Goal: Information Seeking & Learning: Compare options

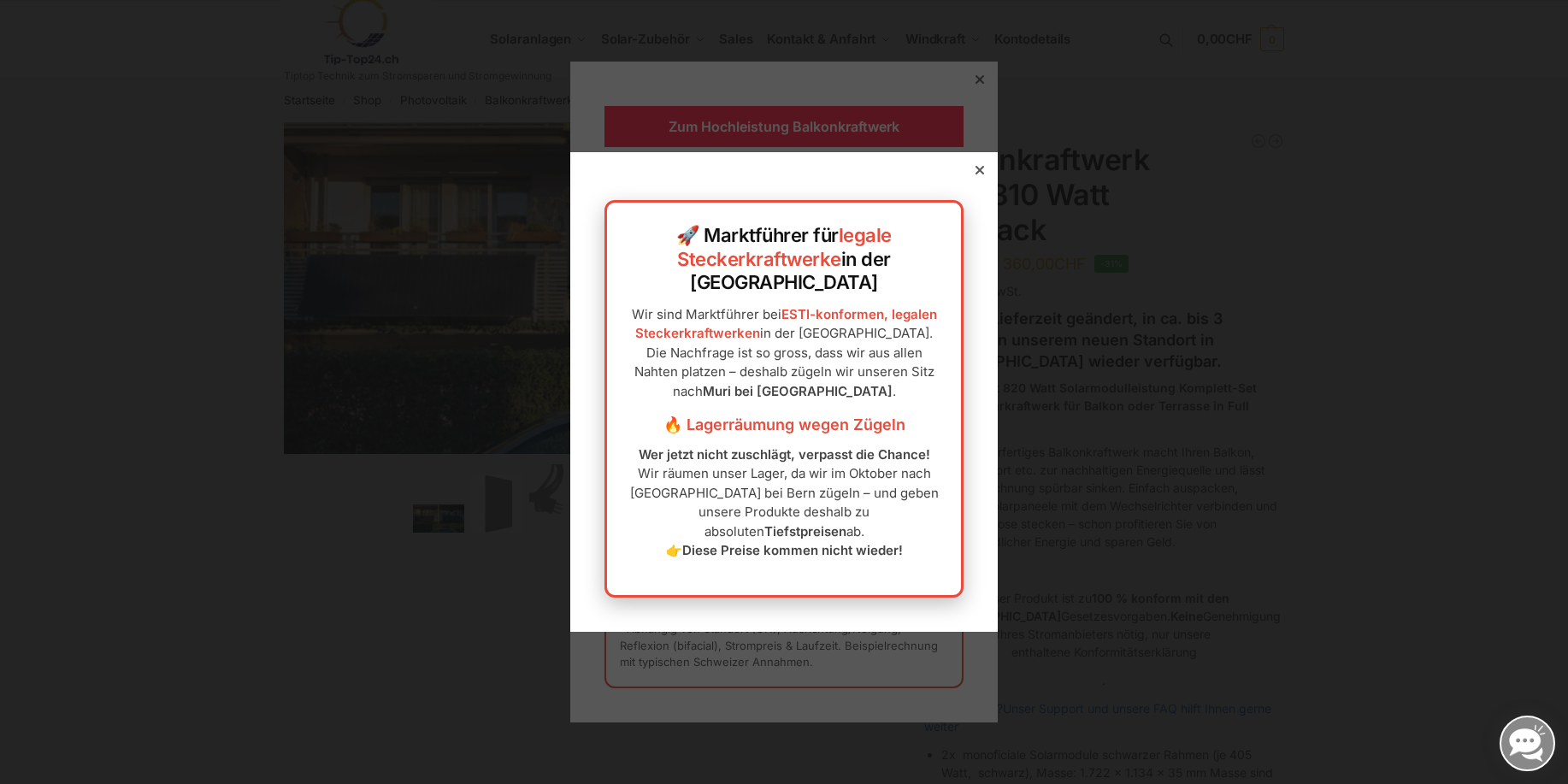
click at [975, 175] on icon at bounding box center [980, 170] width 9 height 9
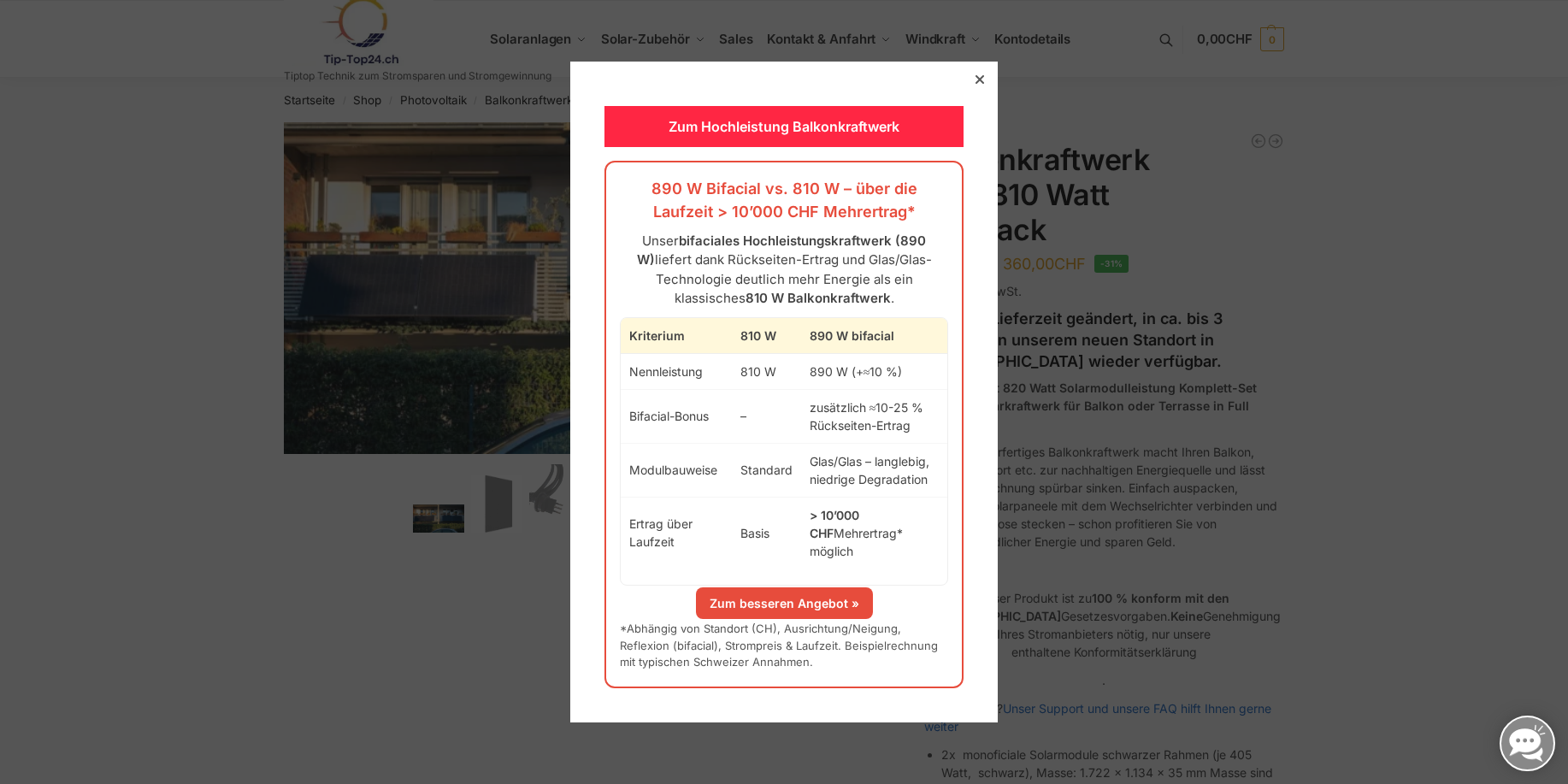
click at [753, 597] on link "Zum besseren Angebot »" at bounding box center [784, 603] width 177 height 31
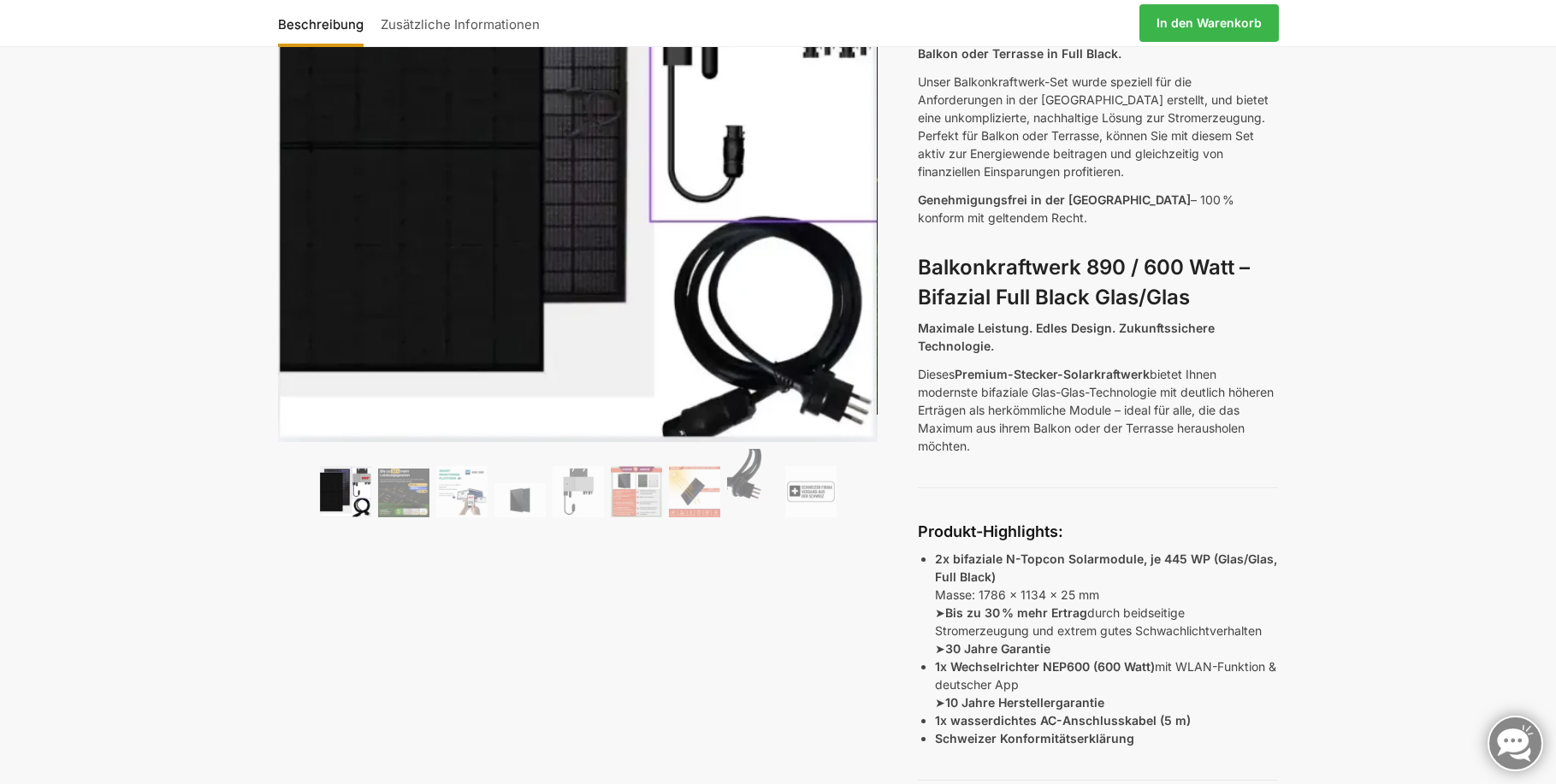
scroll to position [285, 0]
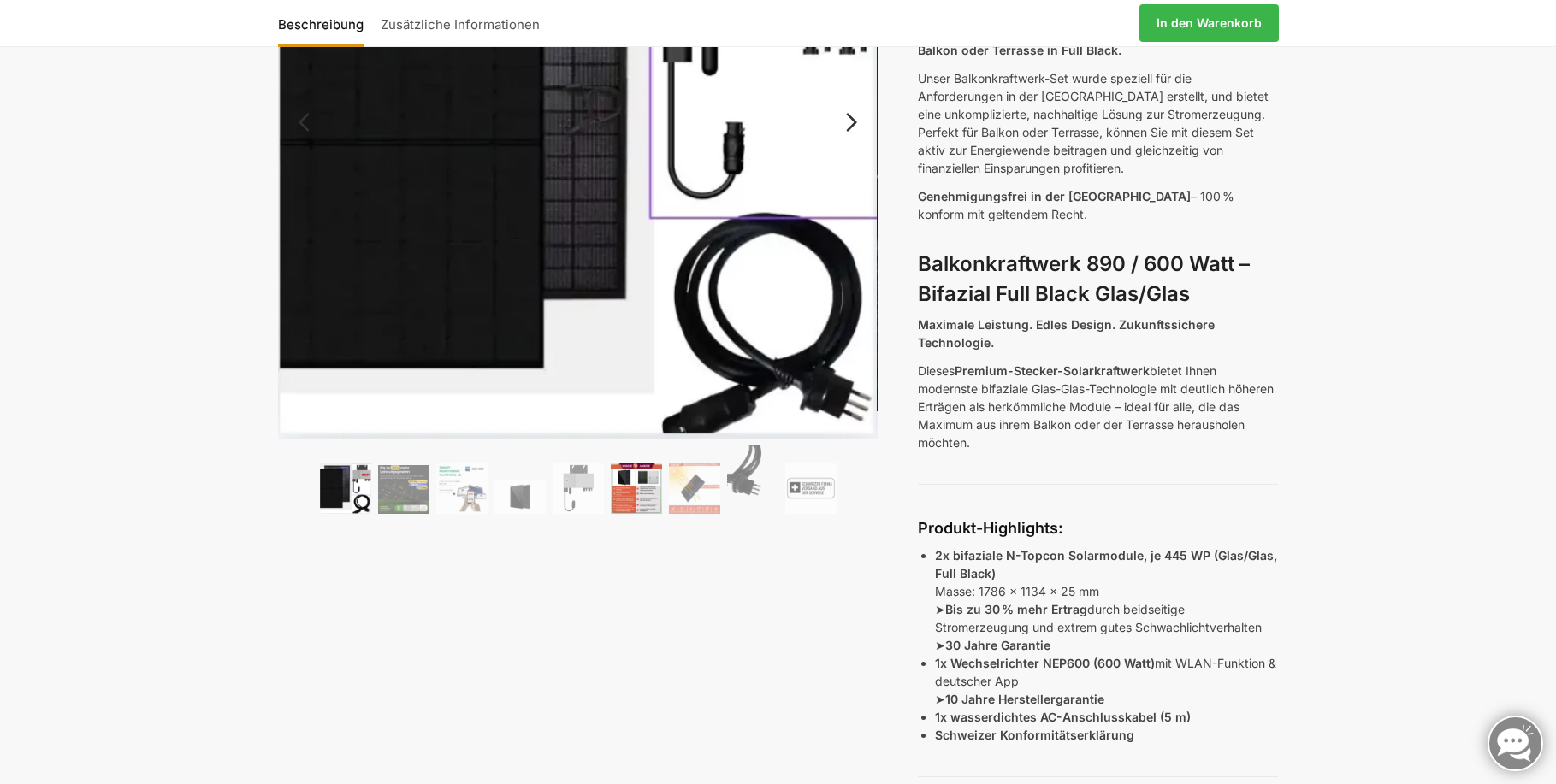
click at [627, 483] on img at bounding box center [637, 489] width 52 height 52
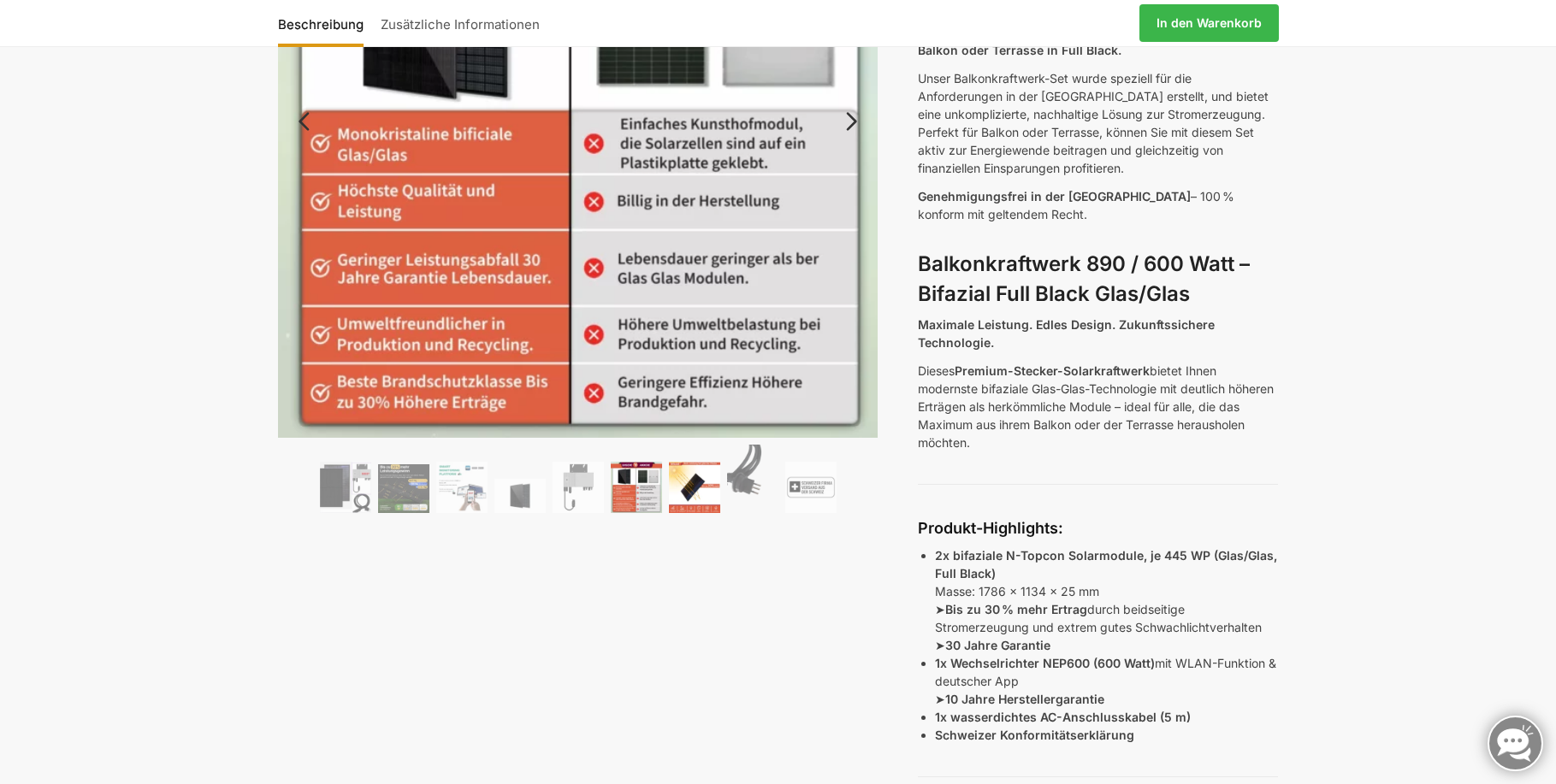
click at [681, 490] on img at bounding box center [695, 488] width 52 height 52
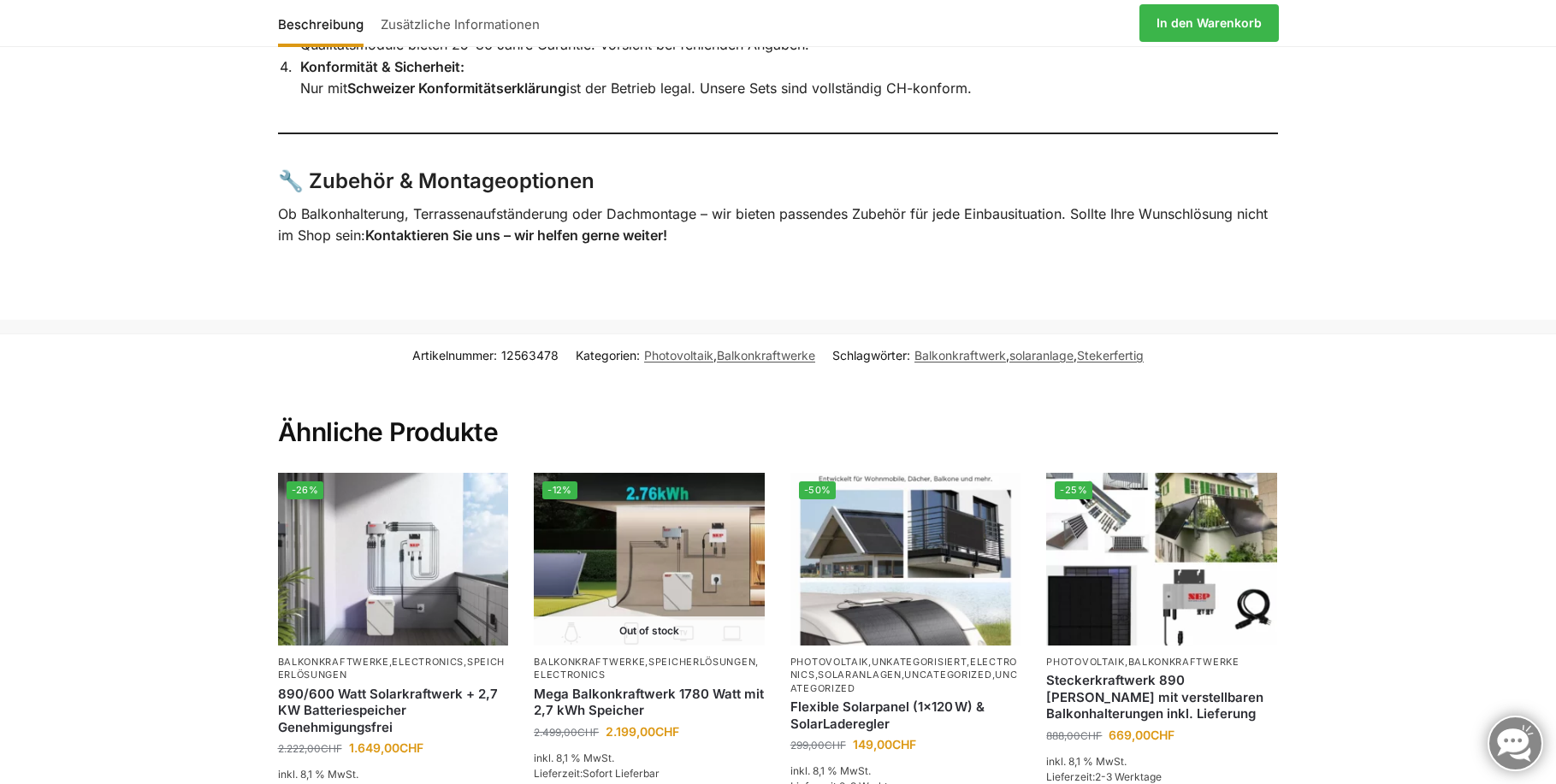
scroll to position [3992, 0]
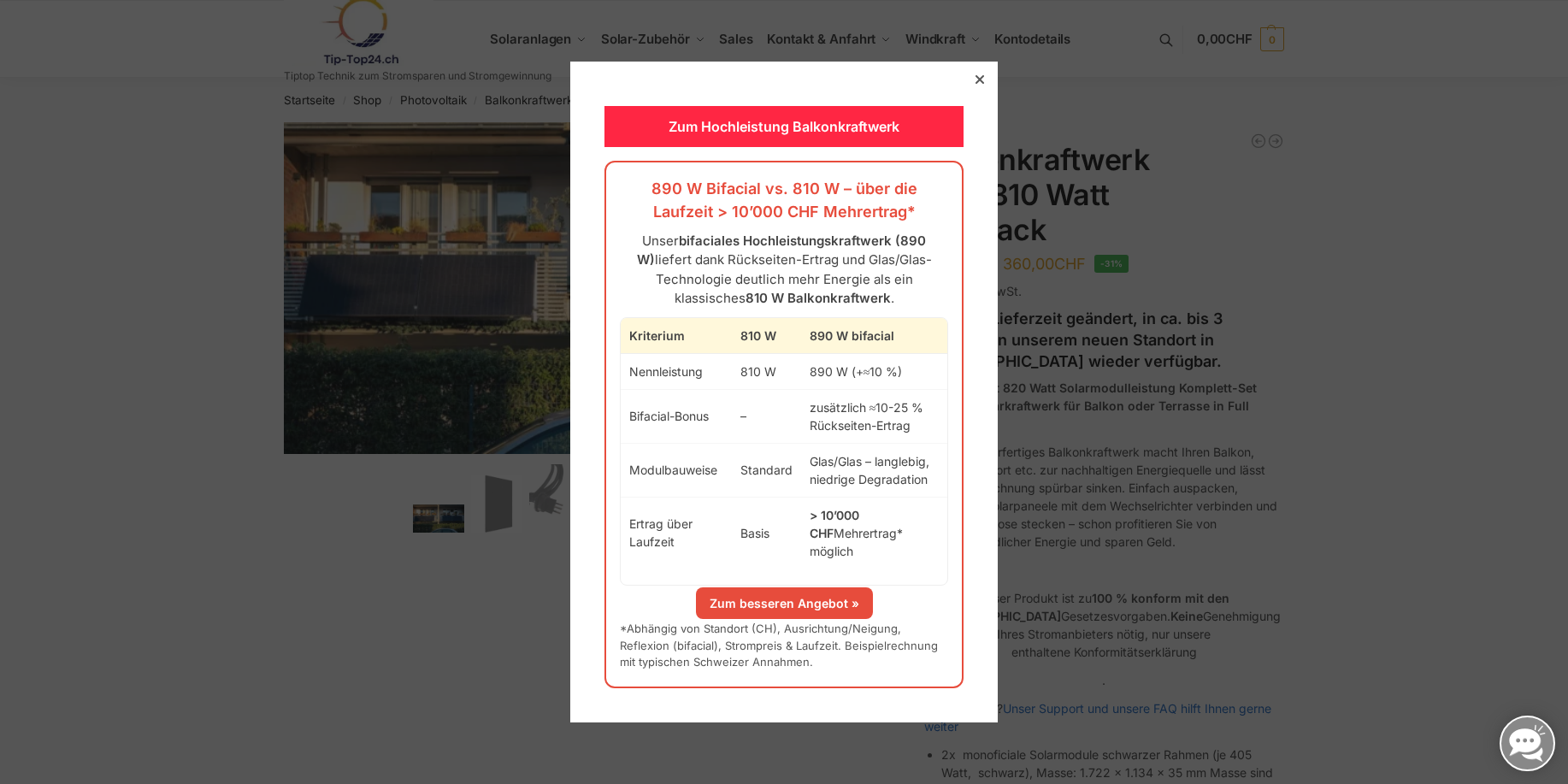
click at [975, 84] on icon at bounding box center [980, 79] width 9 height 9
